Goal: Transaction & Acquisition: Purchase product/service

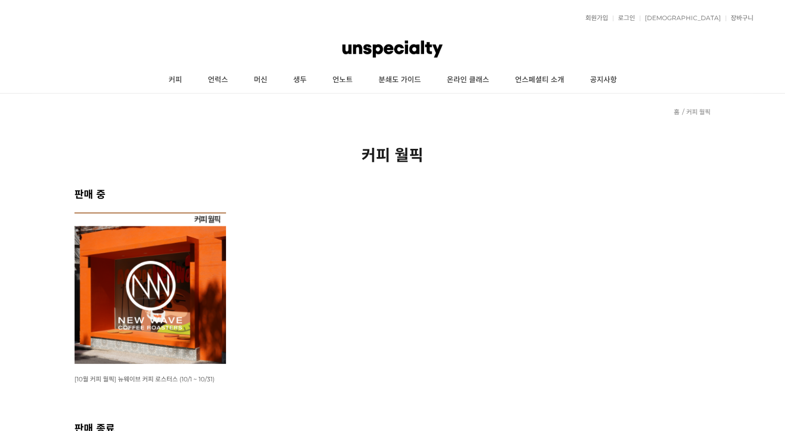
click at [213, 251] on img at bounding box center [149, 287] width 151 height 151
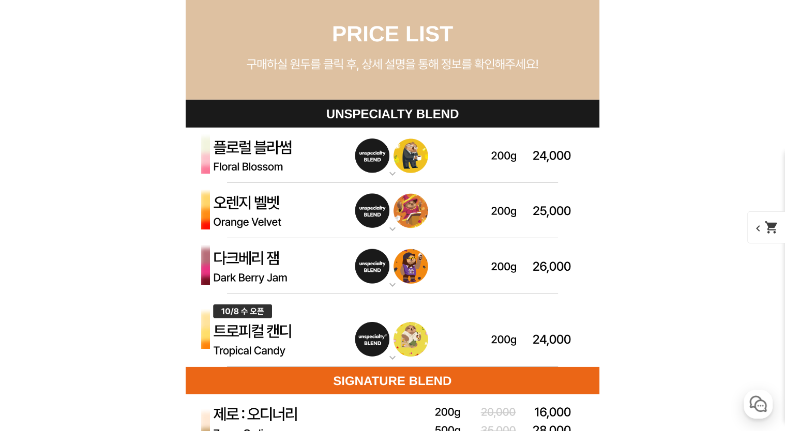
scroll to position [2950, 0]
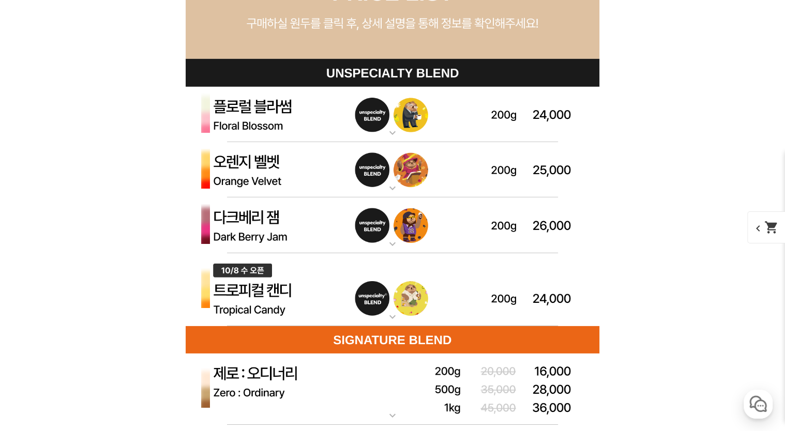
click at [393, 189] on mat-icon "expand_more" at bounding box center [392, 188] width 21 height 12
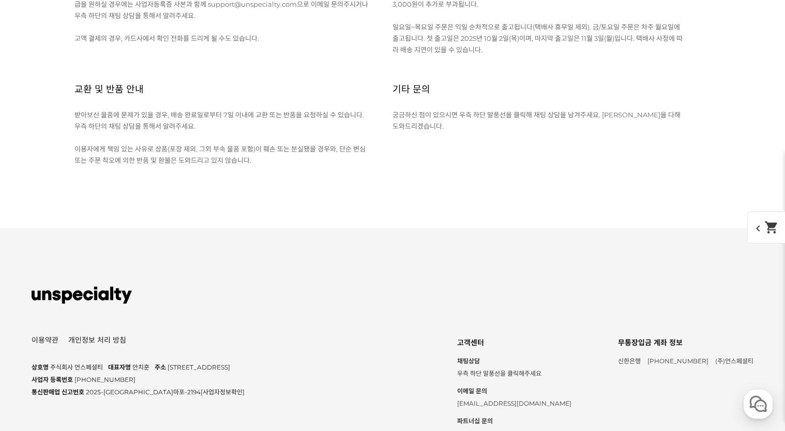
scroll to position [14632, 0]
